Goal: Find specific page/section: Find specific page/section

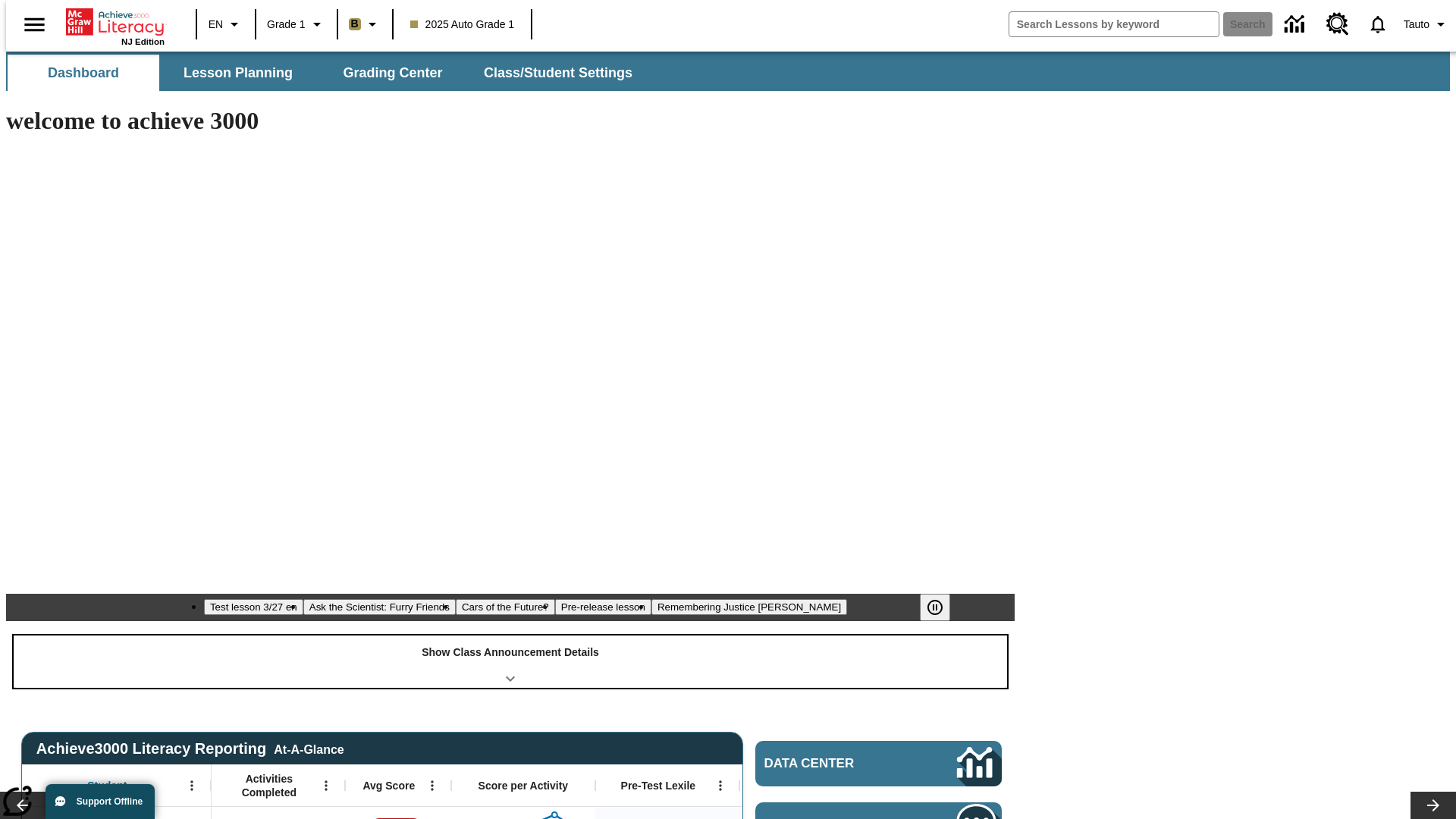
click at [510, 636] on div "Show Class Announcement Details" at bounding box center [510, 662] width 993 height 52
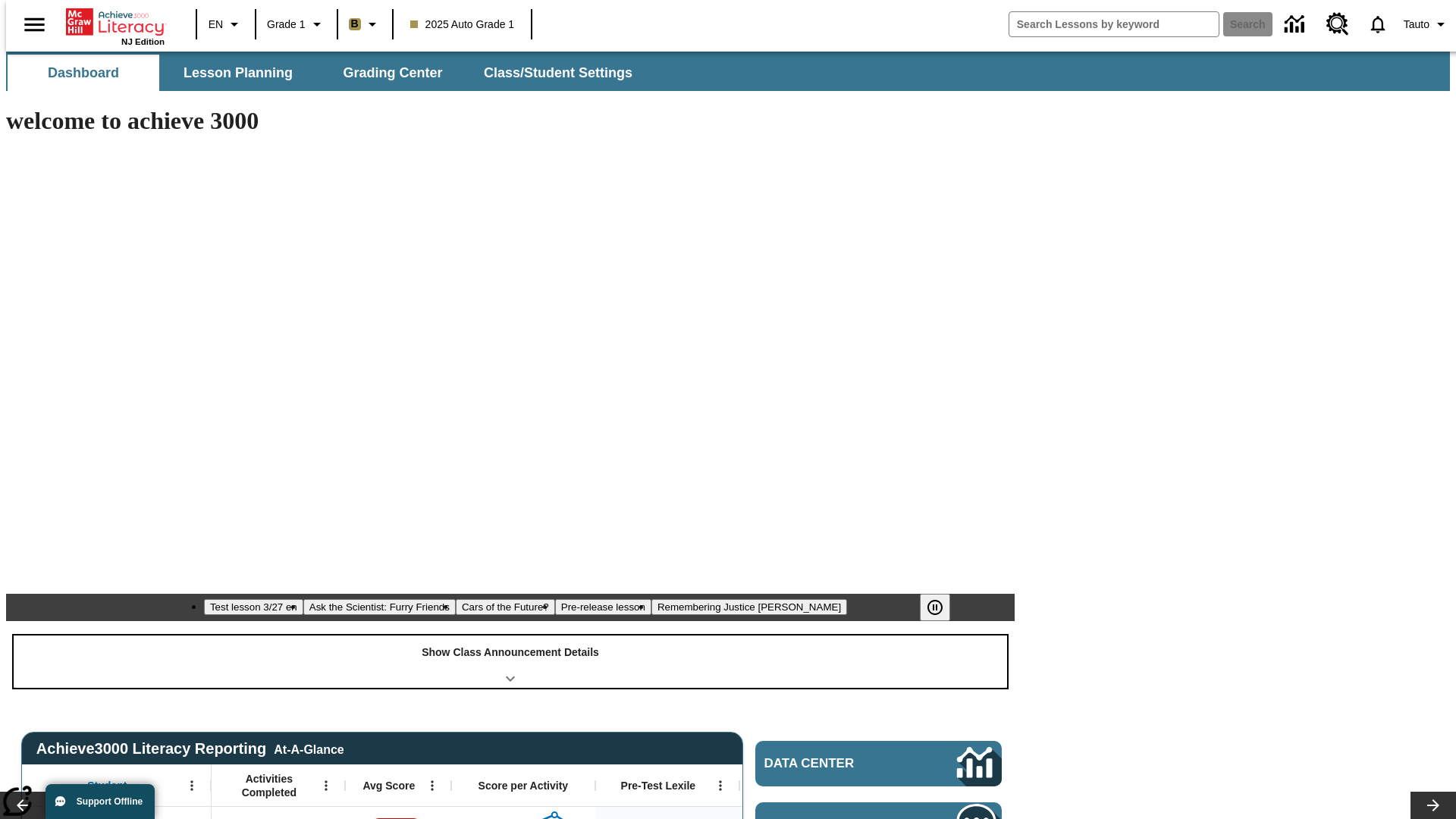
click at [510, 636] on div "Show Class Announcement Details" at bounding box center [510, 662] width 993 height 52
